Goal: Task Accomplishment & Management: Manage account settings

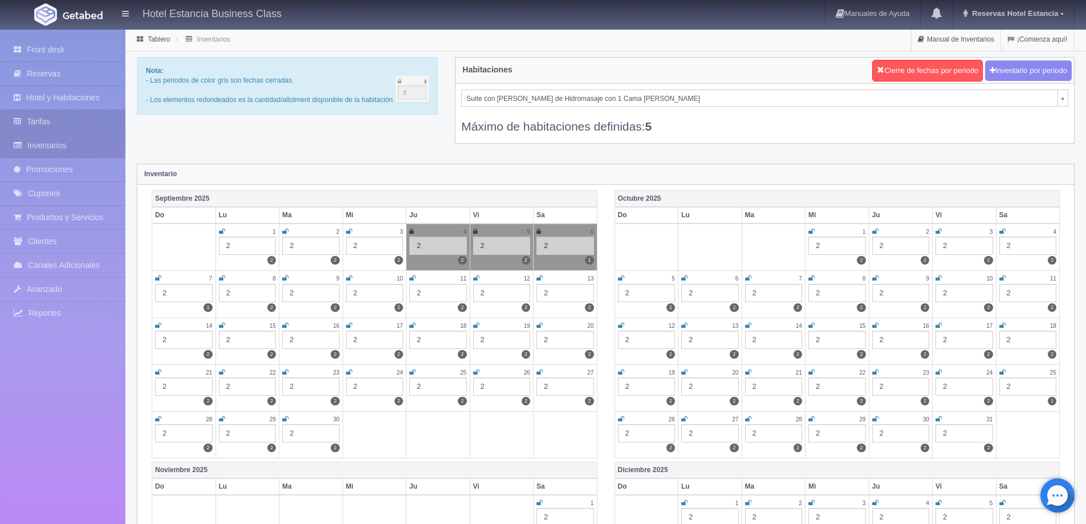
click at [67, 127] on link "Tarifas" at bounding box center [62, 121] width 125 height 23
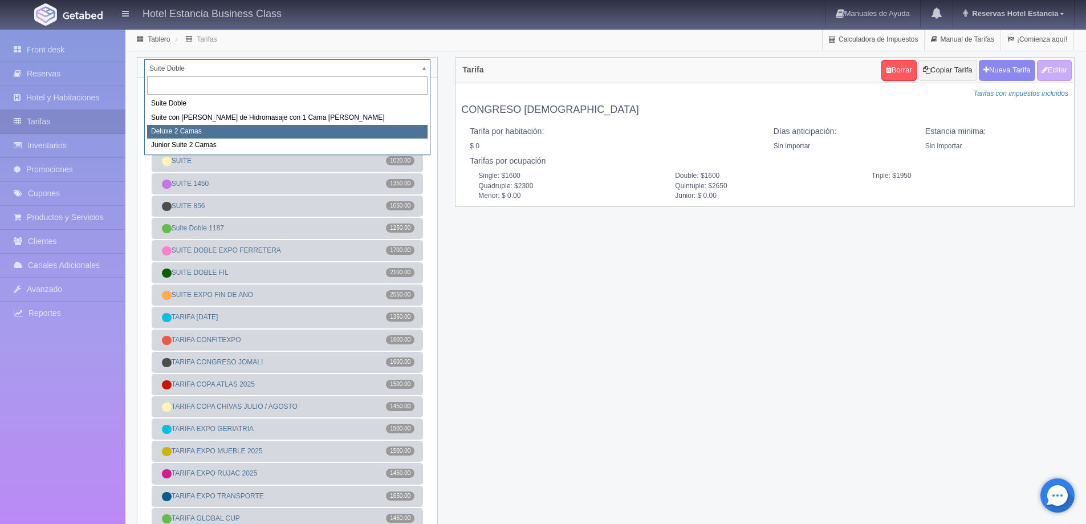
select select "2134"
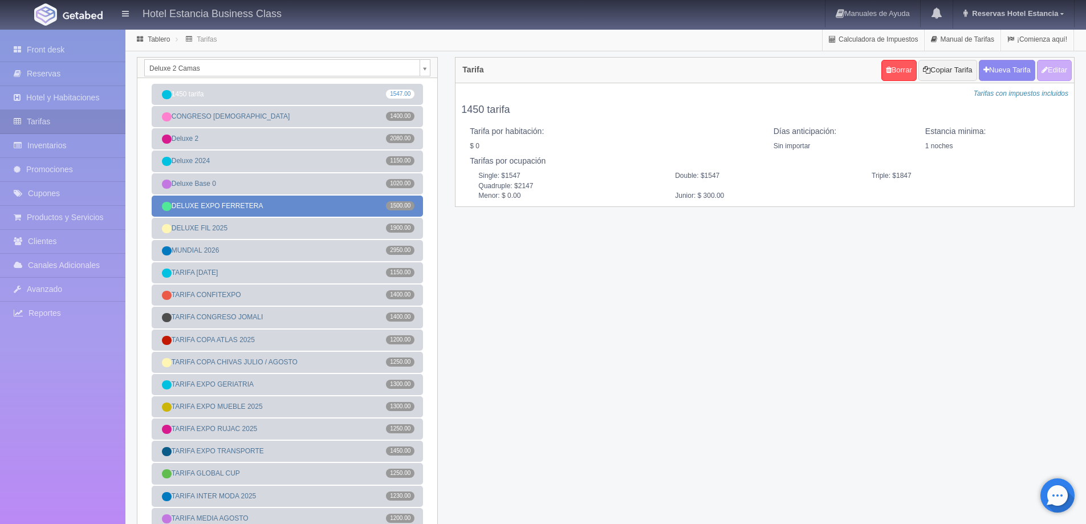
click at [279, 206] on link "DELUXE EXPO FERRETERA 1500.00" at bounding box center [287, 206] width 271 height 21
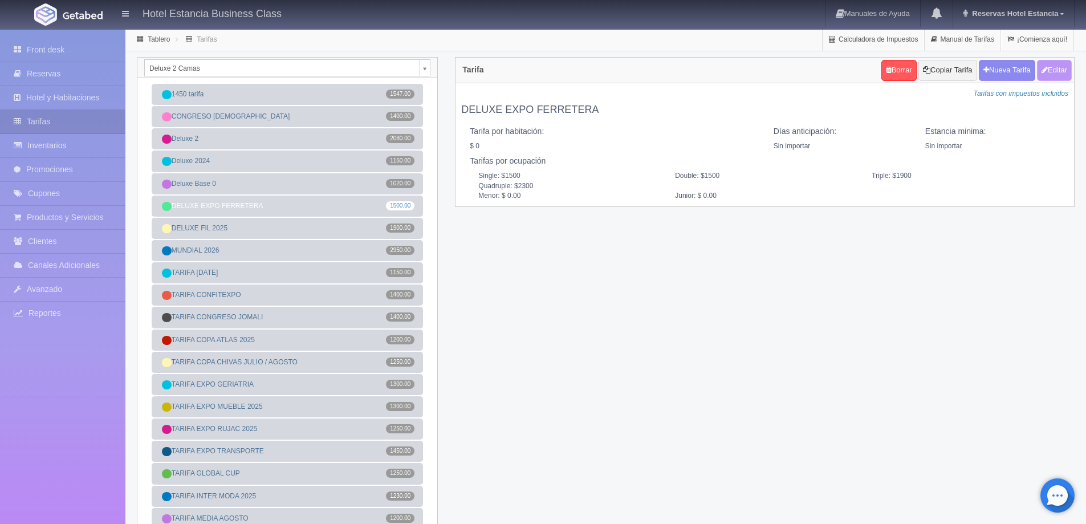
click at [1052, 68] on button "Editar" at bounding box center [1054, 70] width 35 height 21
type input "DELUXE EXPO FERRETERA"
select select "0"
type input "0"
checkbox input "false"
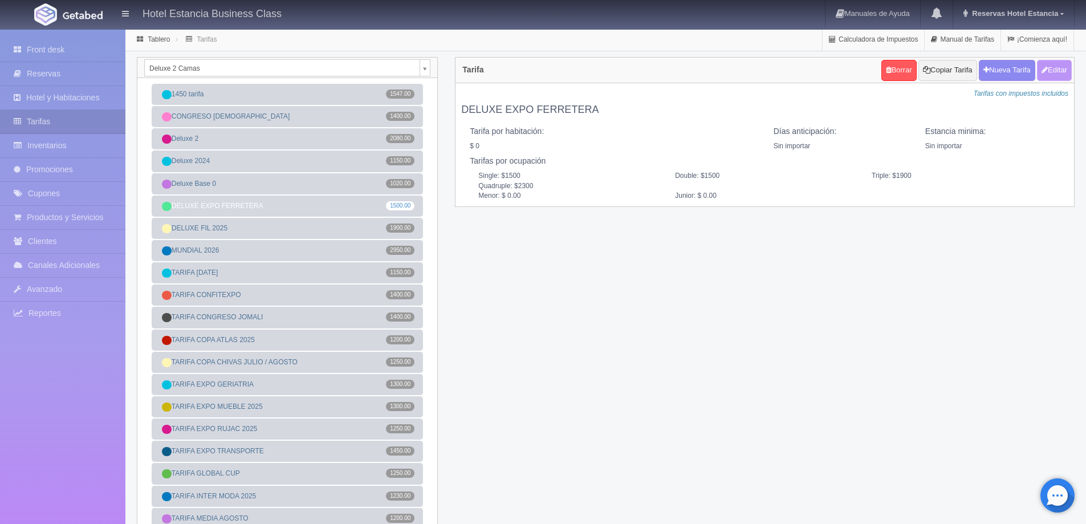
type input "1500"
type input "1900"
type input "2300"
type input "0.00"
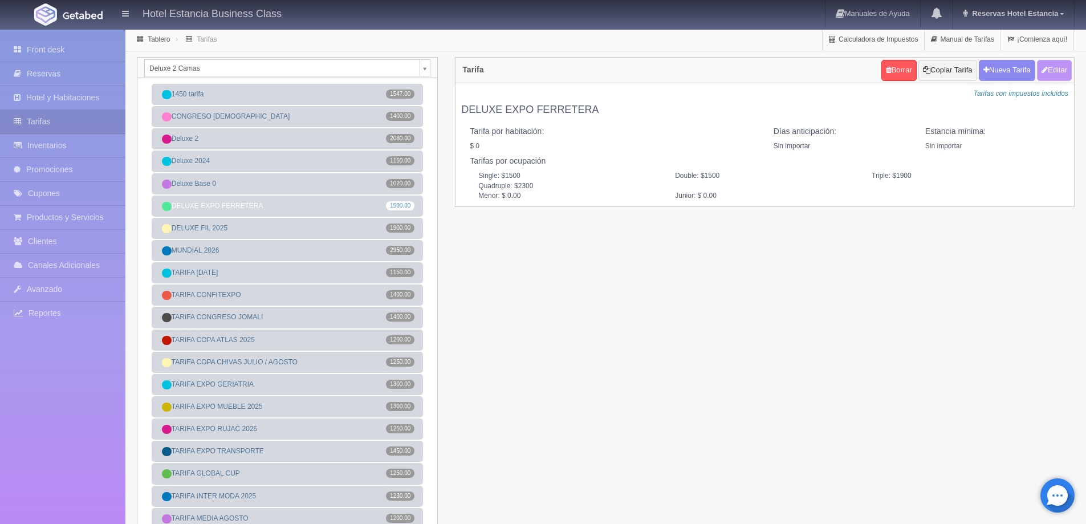
type input "0.00"
checkbox input "true"
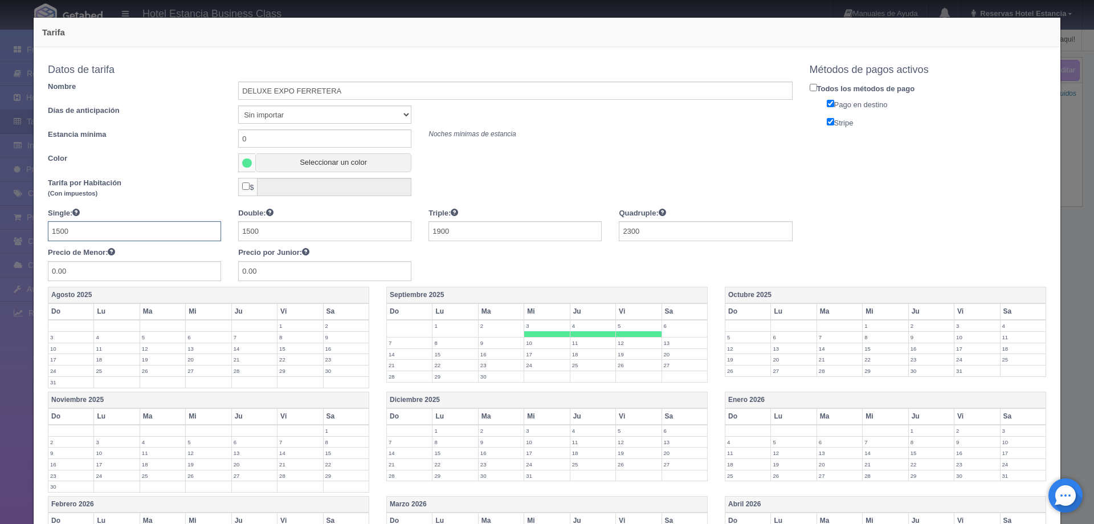
click at [123, 226] on input "1500" at bounding box center [134, 231] width 173 height 20
type input "1"
type input "1300"
type input "1700"
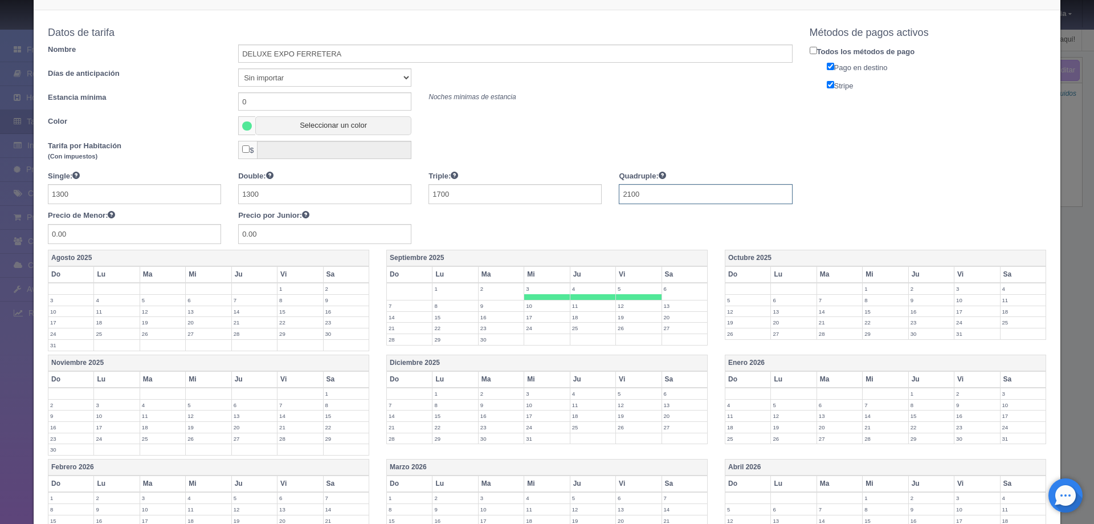
scroll to position [57, 0]
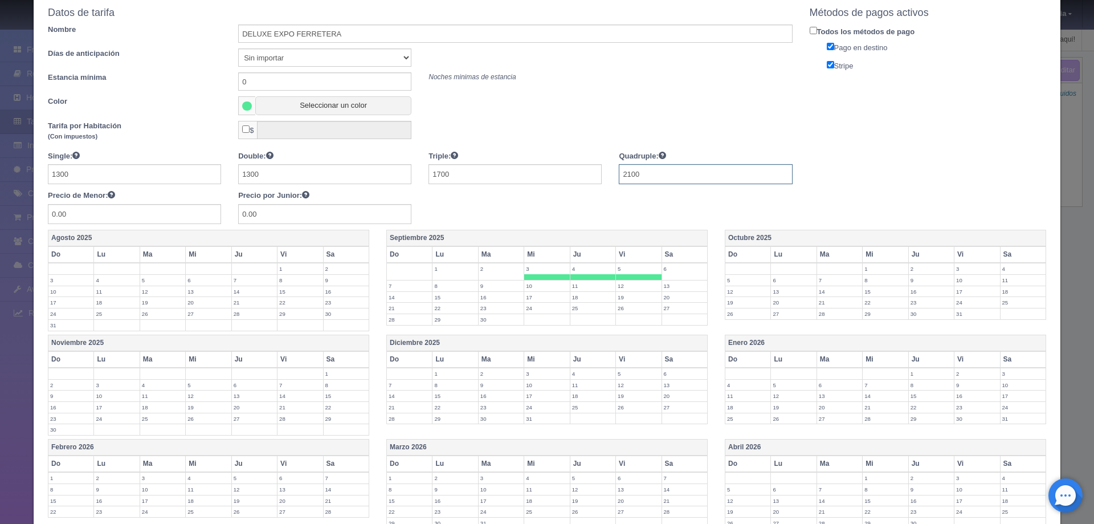
type input "2100"
click at [585, 274] on label "4" at bounding box center [593, 268] width 45 height 11
click at [617, 274] on label "5" at bounding box center [638, 268] width 45 height 11
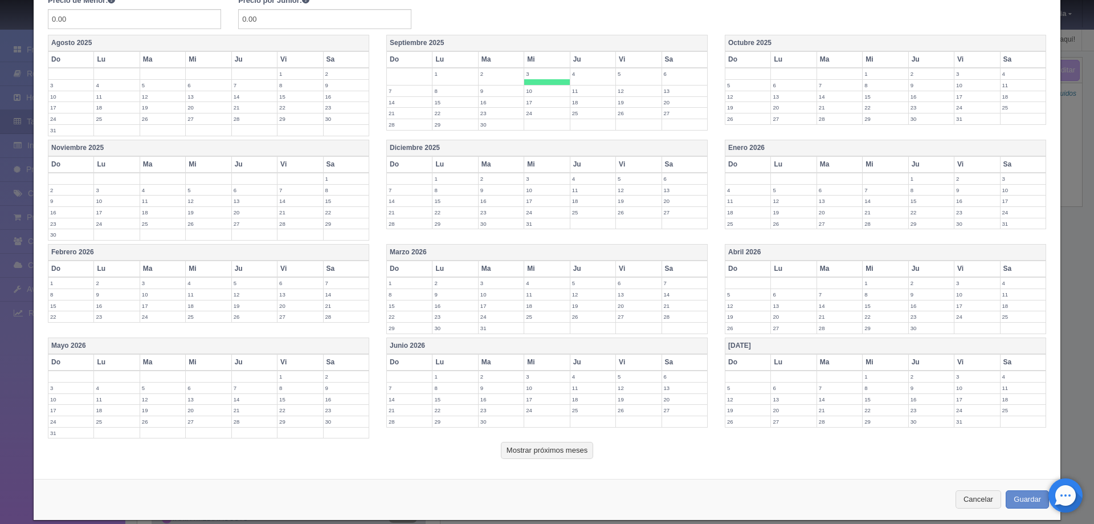
scroll to position [266, 0]
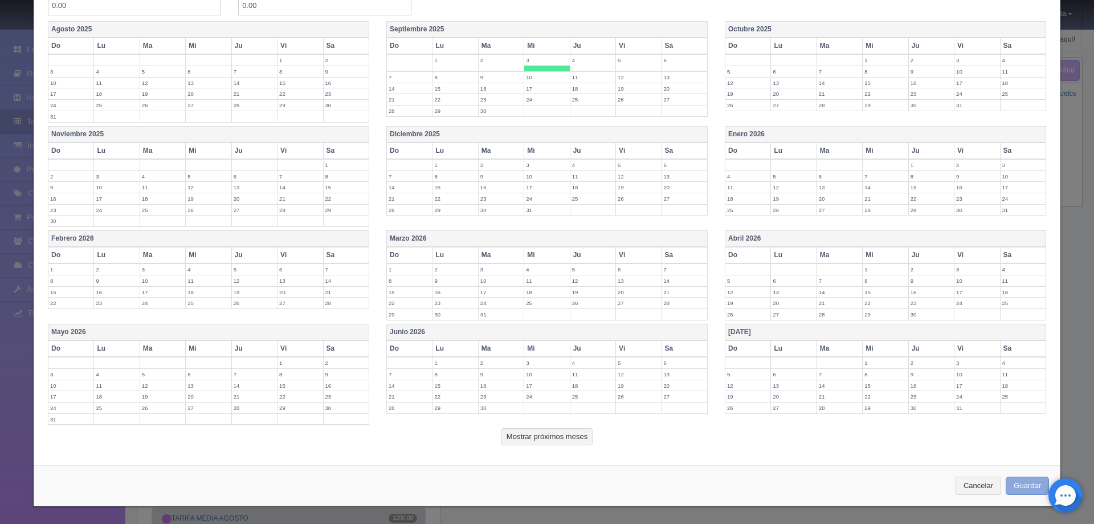
click at [1020, 488] on button "Guardar" at bounding box center [1027, 486] width 43 height 19
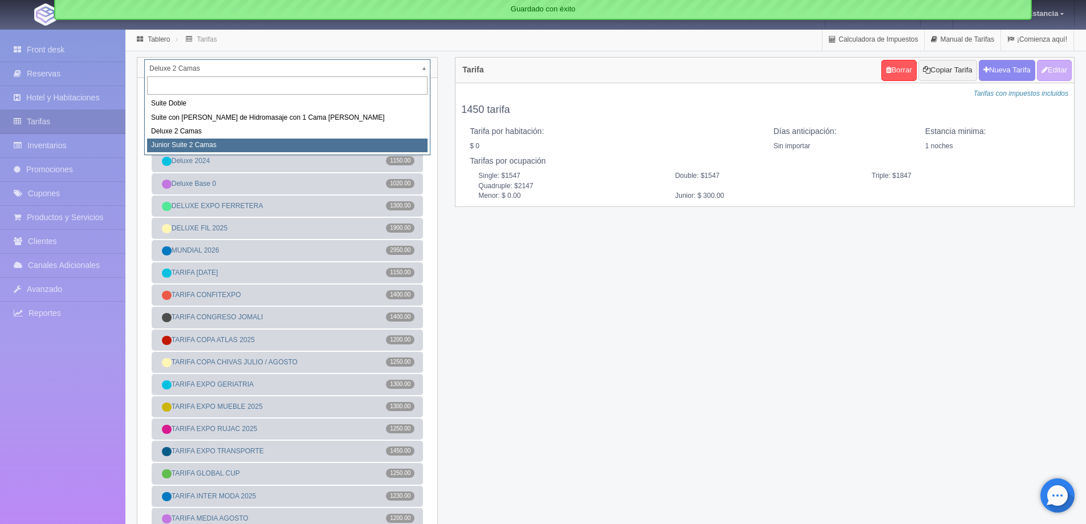
select select "2164"
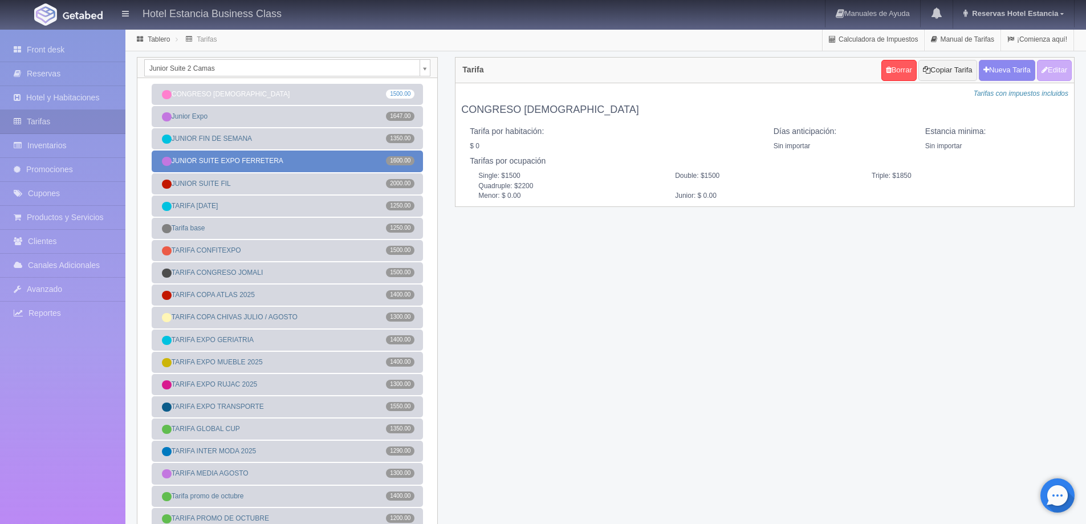
click at [396, 161] on span "1600.00" at bounding box center [400, 160] width 28 height 9
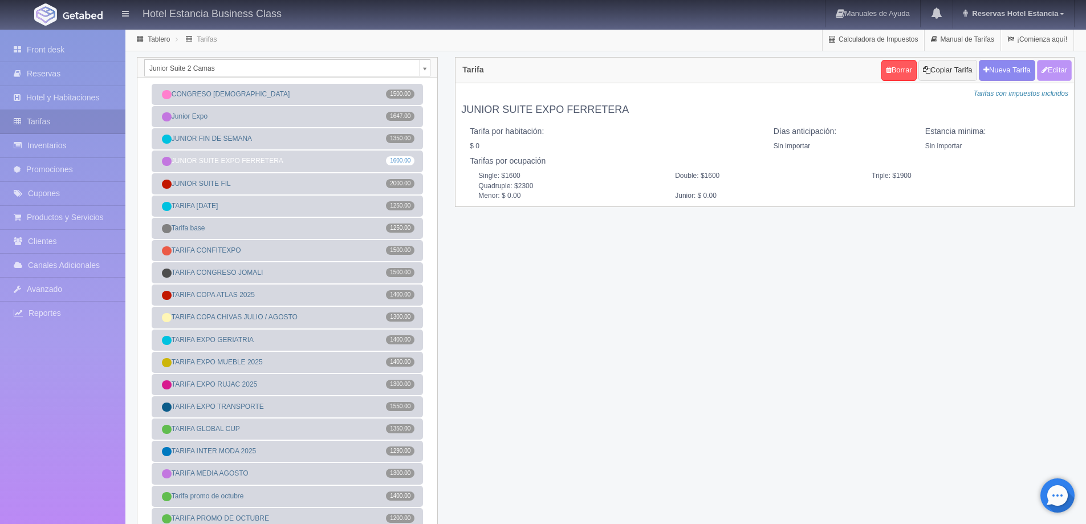
click at [1048, 68] on button "Editar" at bounding box center [1054, 70] width 35 height 21
type input "JUNIOR SUITE EXPO FERRETERA"
select select "0"
type input "0"
checkbox input "false"
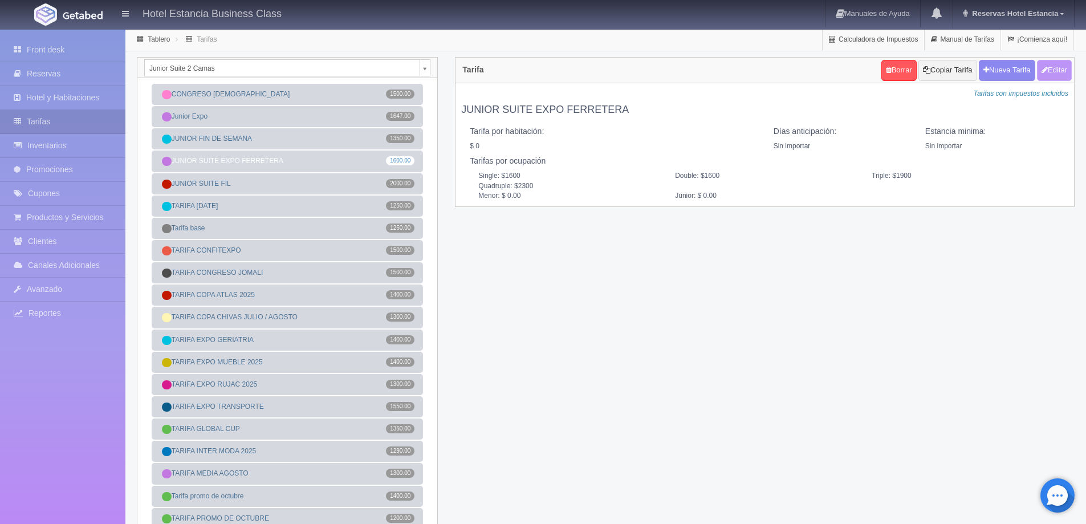
type input "1600"
type input "1900"
type input "2300"
type input "0.00"
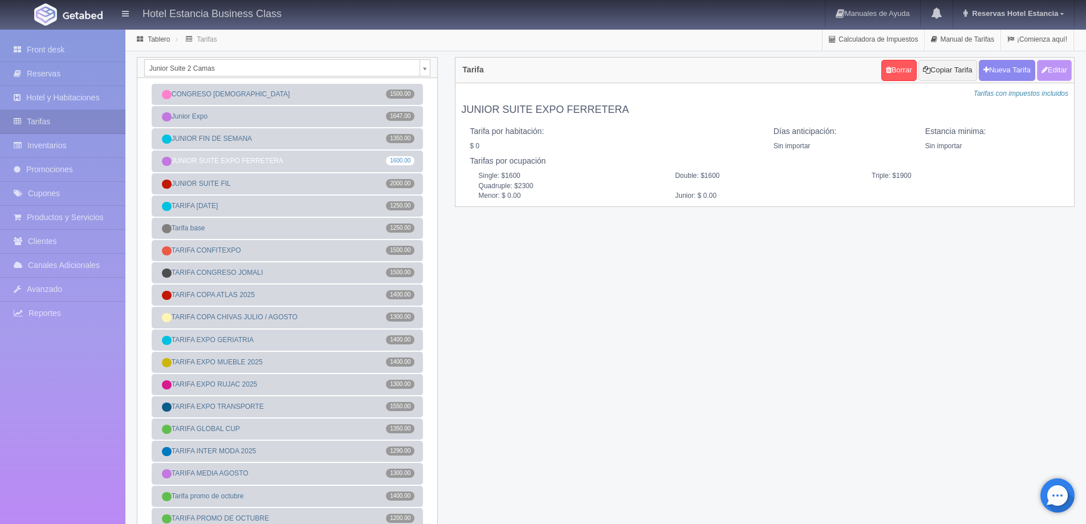
type input "0.00"
checkbox input "true"
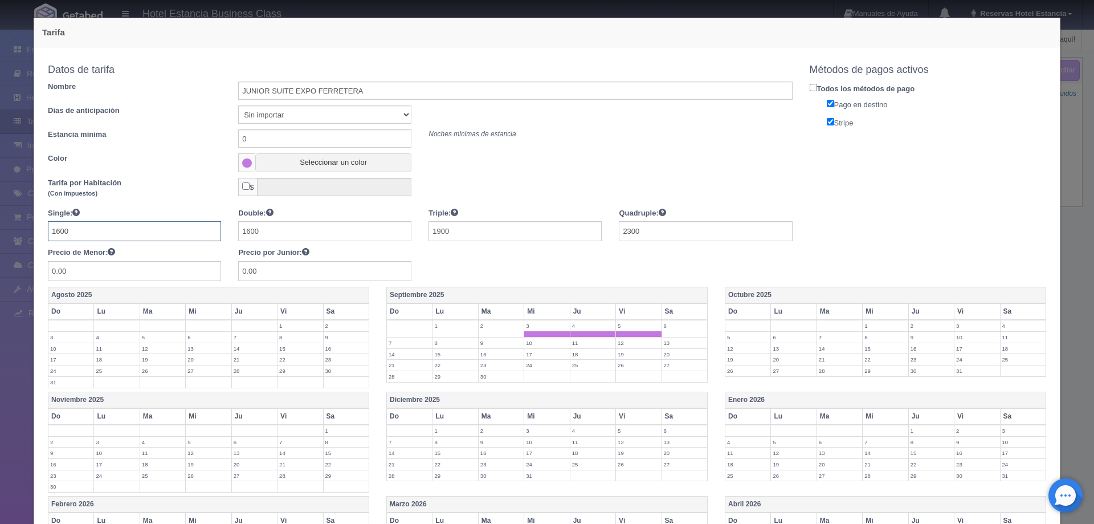
click at [168, 233] on input "1600" at bounding box center [134, 231] width 173 height 20
type input "1400"
type input "1800"
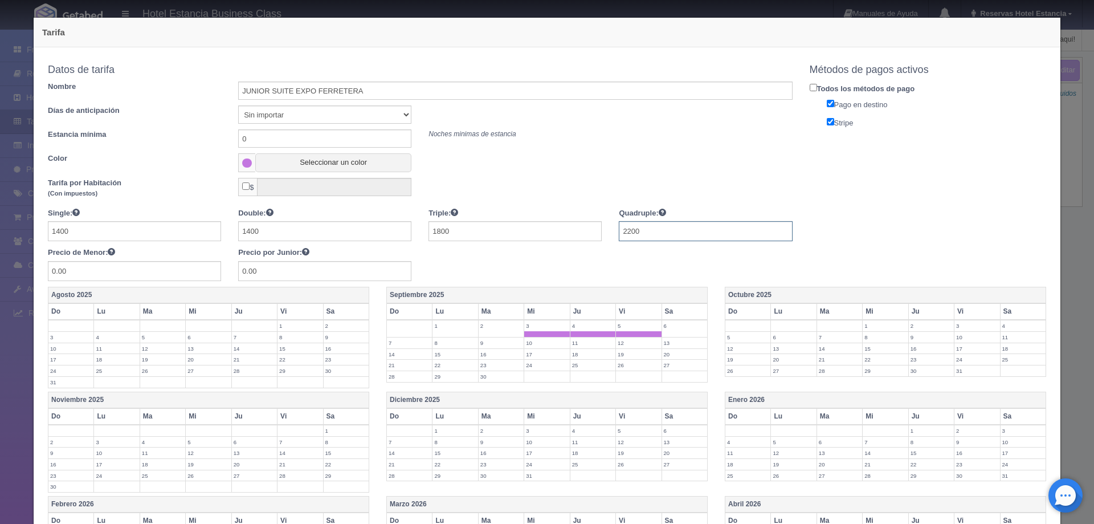
type input "2200"
click at [588, 333] on span at bounding box center [593, 334] width 45 height 6
click at [622, 332] on span at bounding box center [638, 334] width 45 height 6
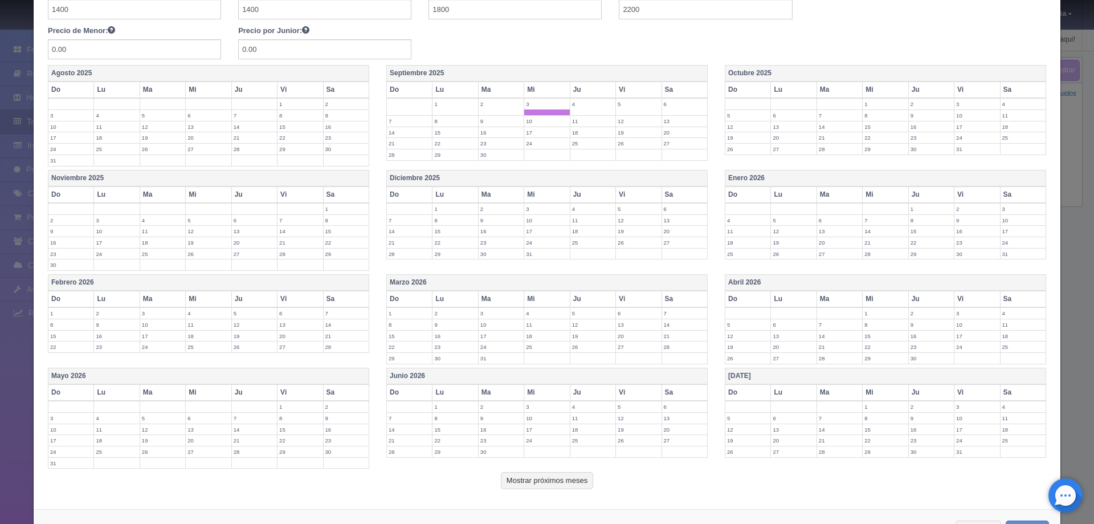
scroll to position [266, 0]
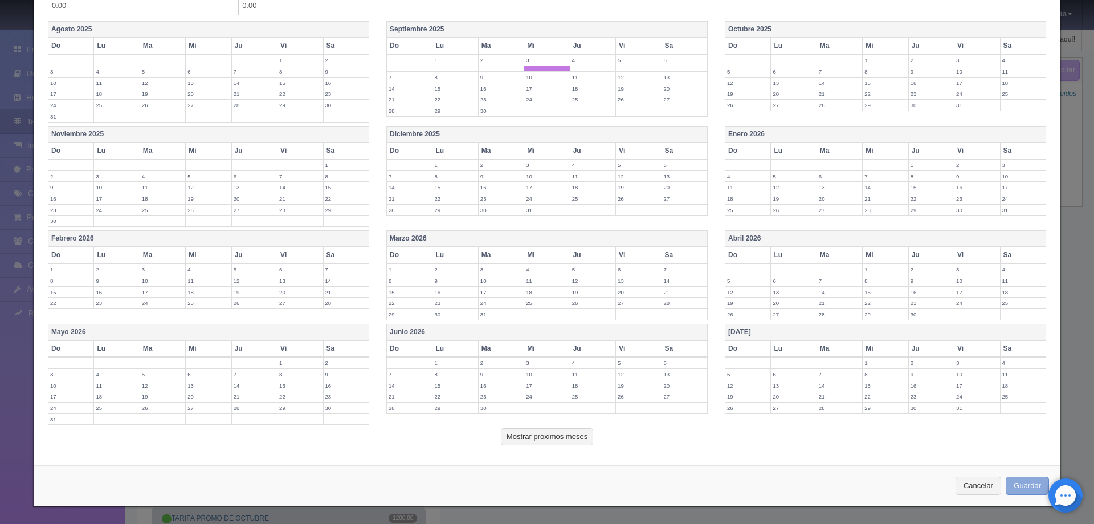
click at [1016, 484] on button "Guardar" at bounding box center [1027, 486] width 43 height 19
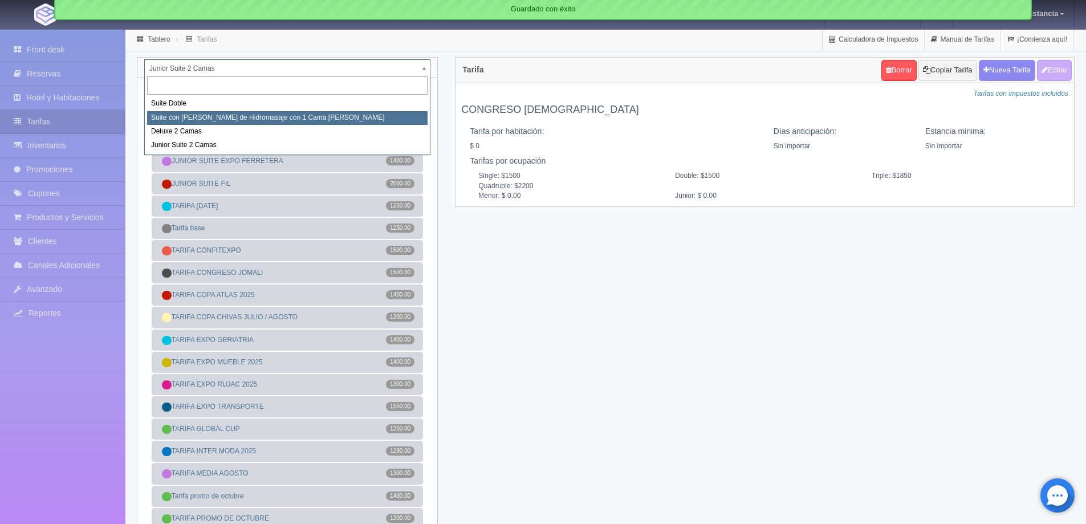
select select "2033"
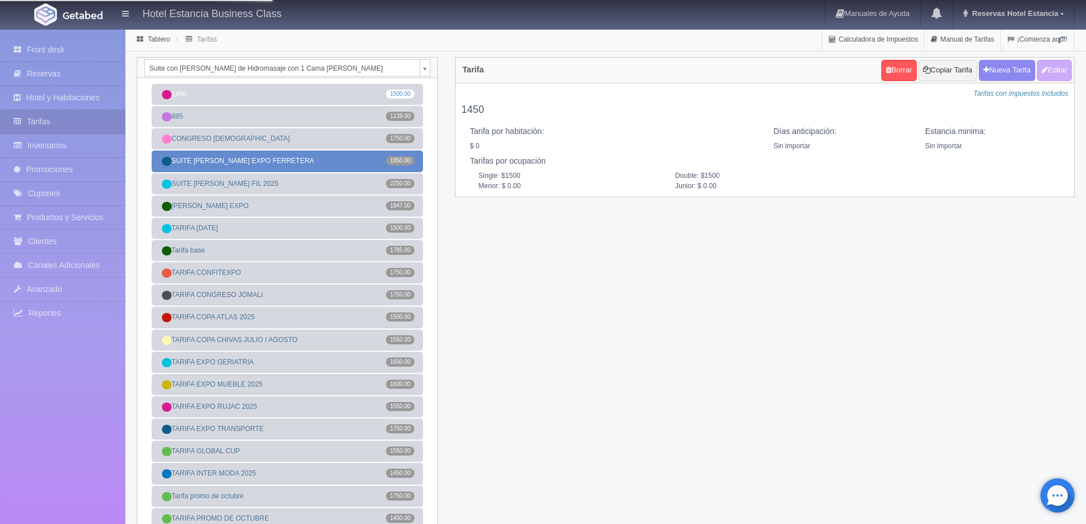
click at [375, 164] on link "SUITE KING EXPO FERRETERA 1850.00" at bounding box center [287, 160] width 271 height 21
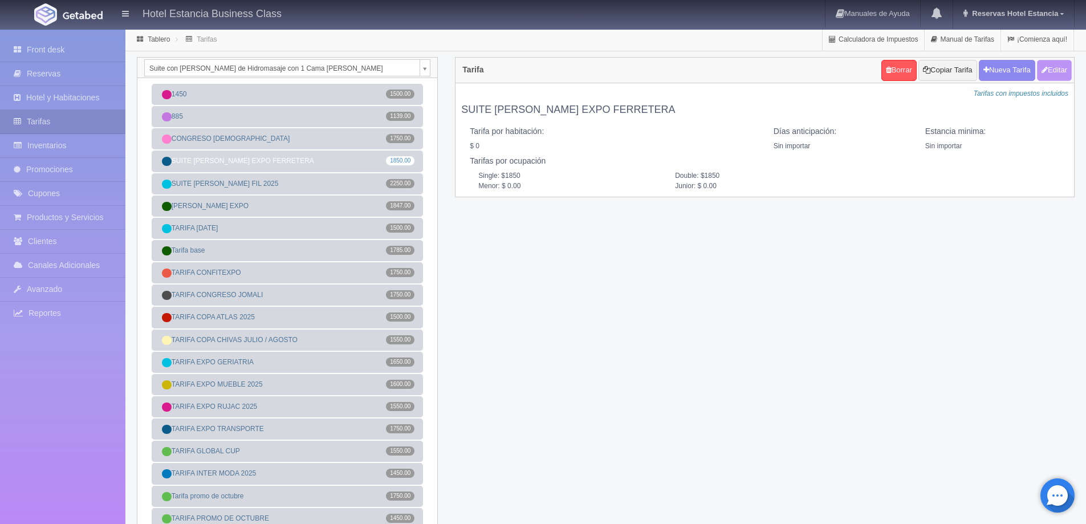
click at [1052, 76] on button "Editar" at bounding box center [1054, 70] width 35 height 21
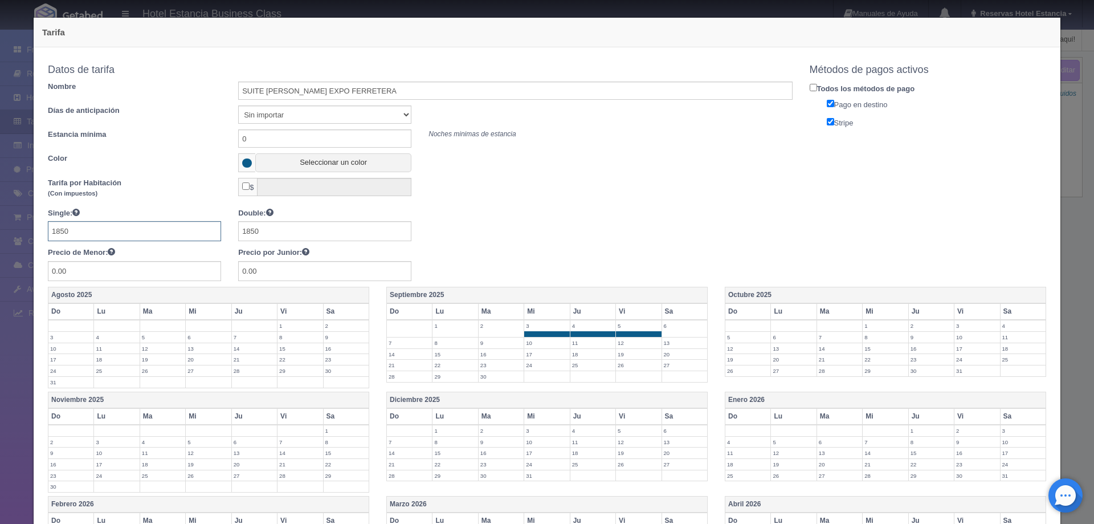
click at [159, 231] on input "1850" at bounding box center [134, 231] width 173 height 20
type input "1550"
click at [588, 334] on span at bounding box center [593, 334] width 45 height 6
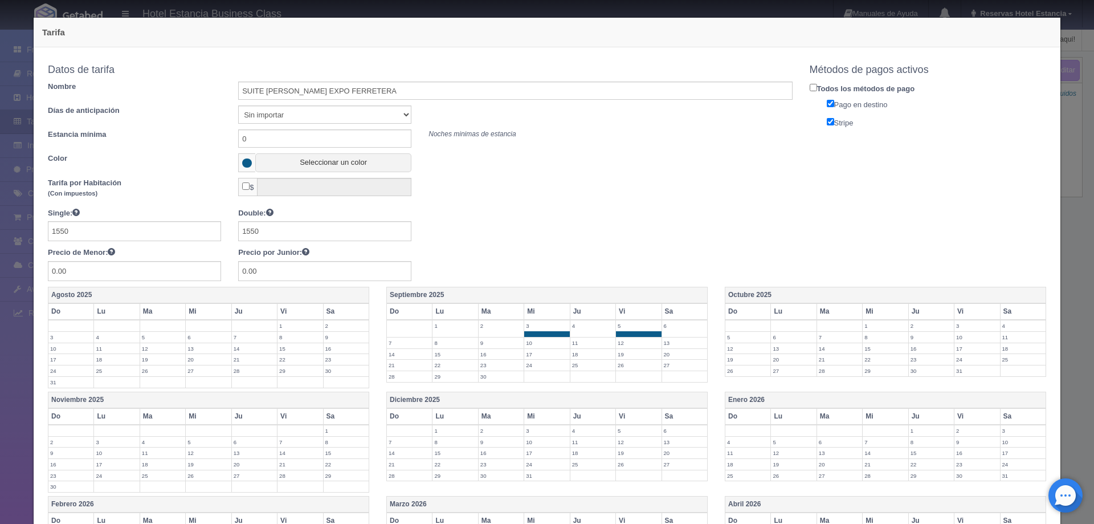
click at [630, 331] on label "5" at bounding box center [638, 325] width 45 height 11
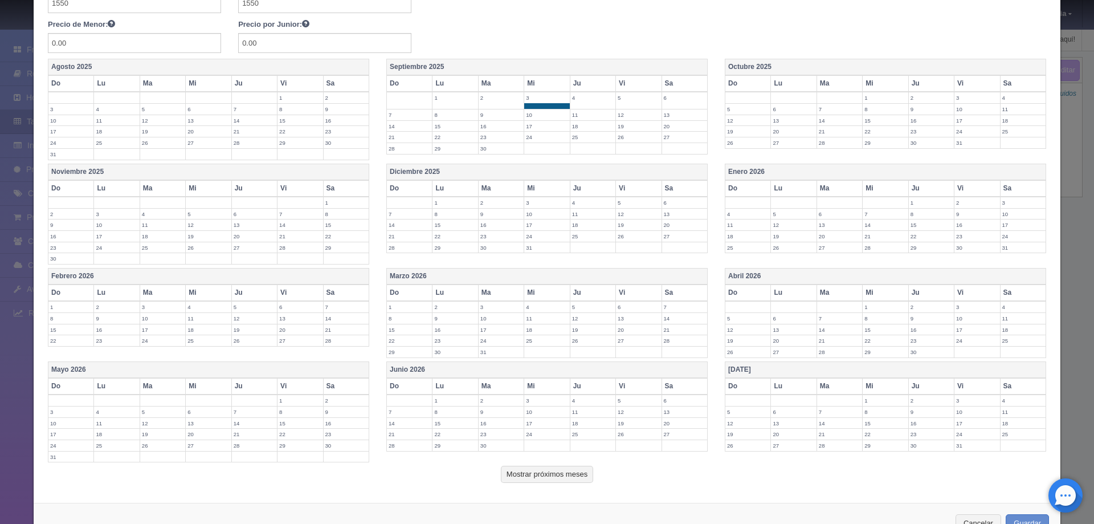
scroll to position [266, 0]
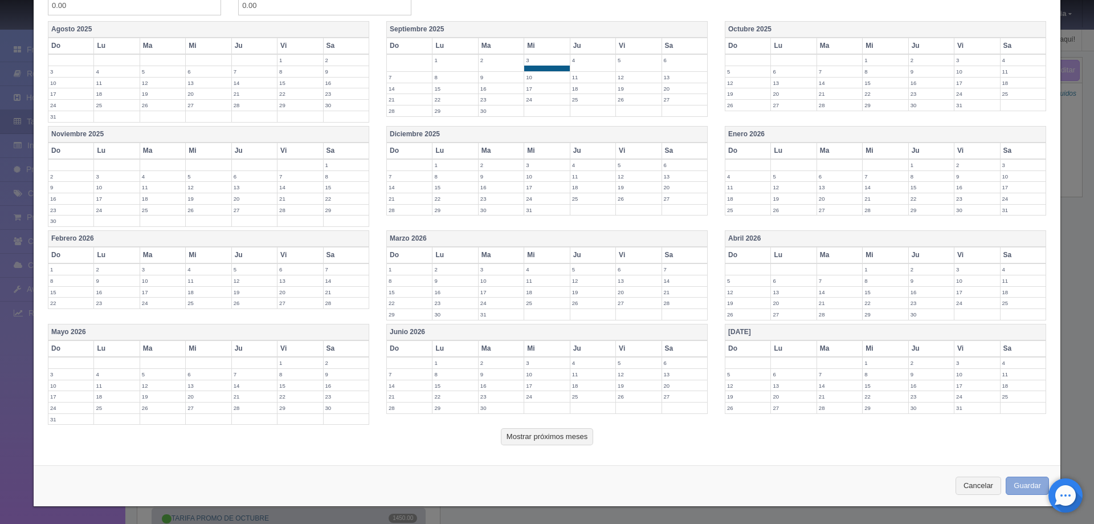
click at [1017, 486] on button "Guardar" at bounding box center [1027, 486] width 43 height 19
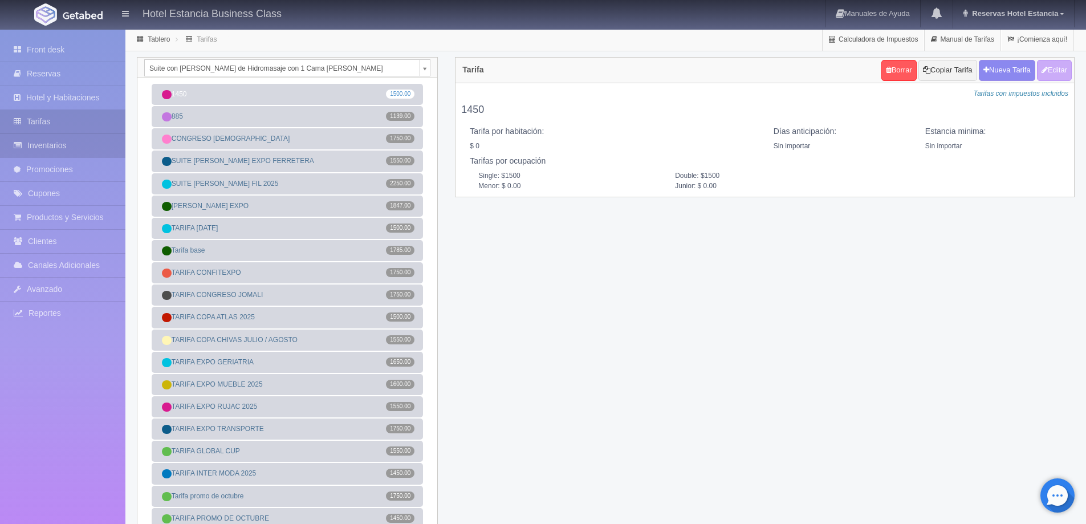
click at [70, 146] on link "Inventarios" at bounding box center [62, 145] width 125 height 23
